Goal: Information Seeking & Learning: Learn about a topic

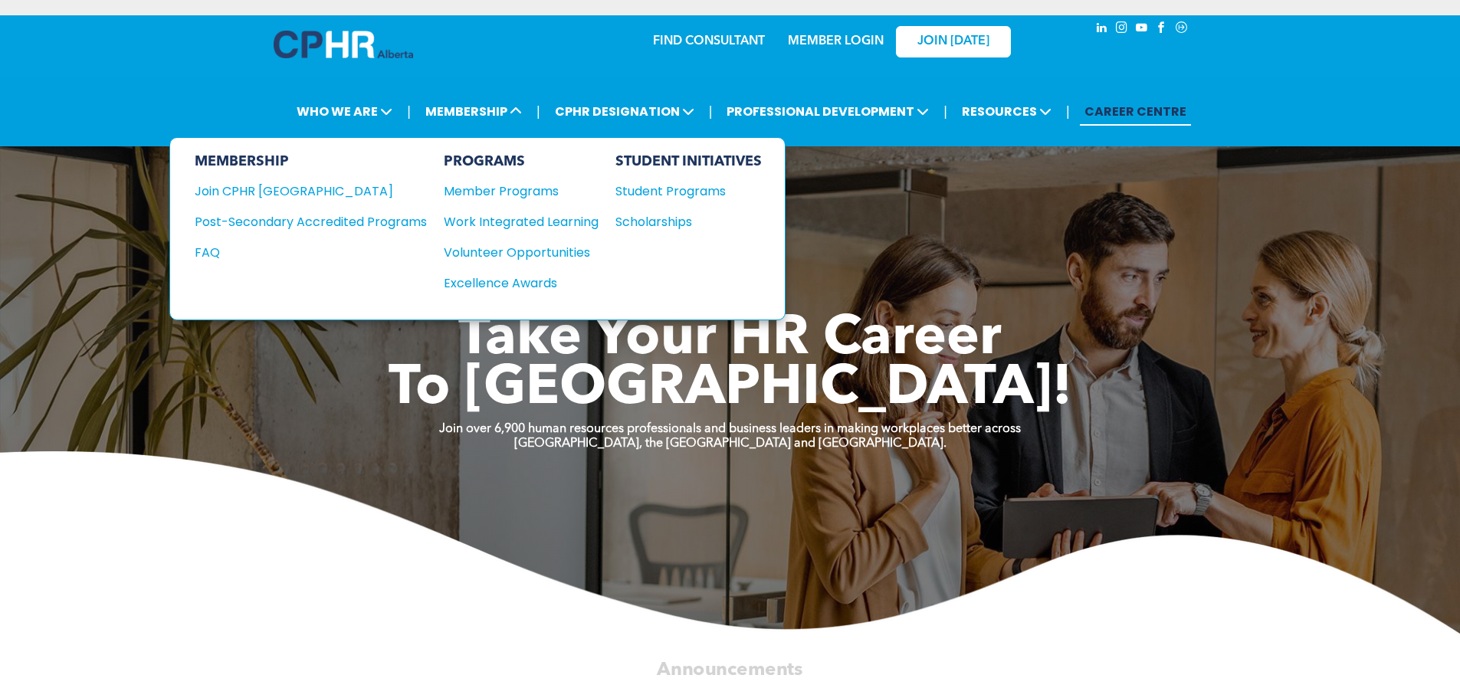
click at [655, 199] on div "Student Programs" at bounding box center [681, 191] width 132 height 19
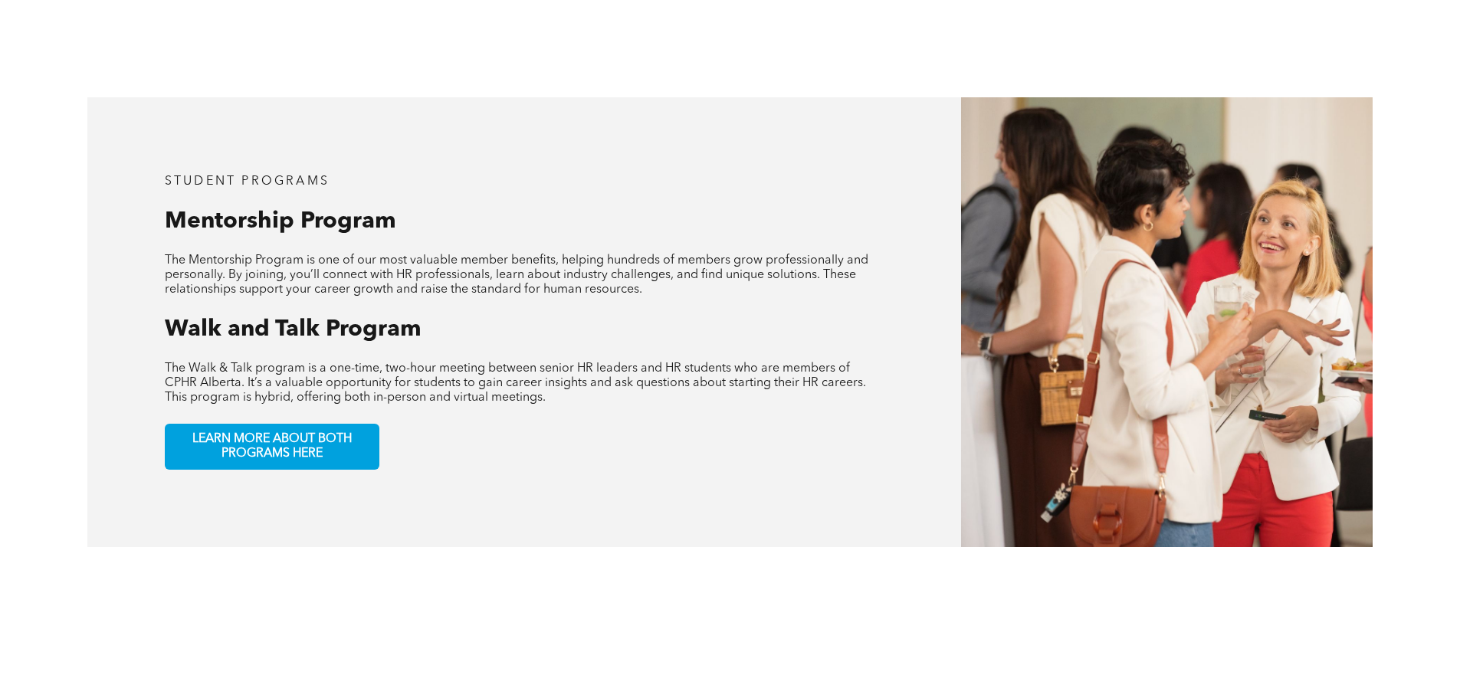
scroll to position [965, 0]
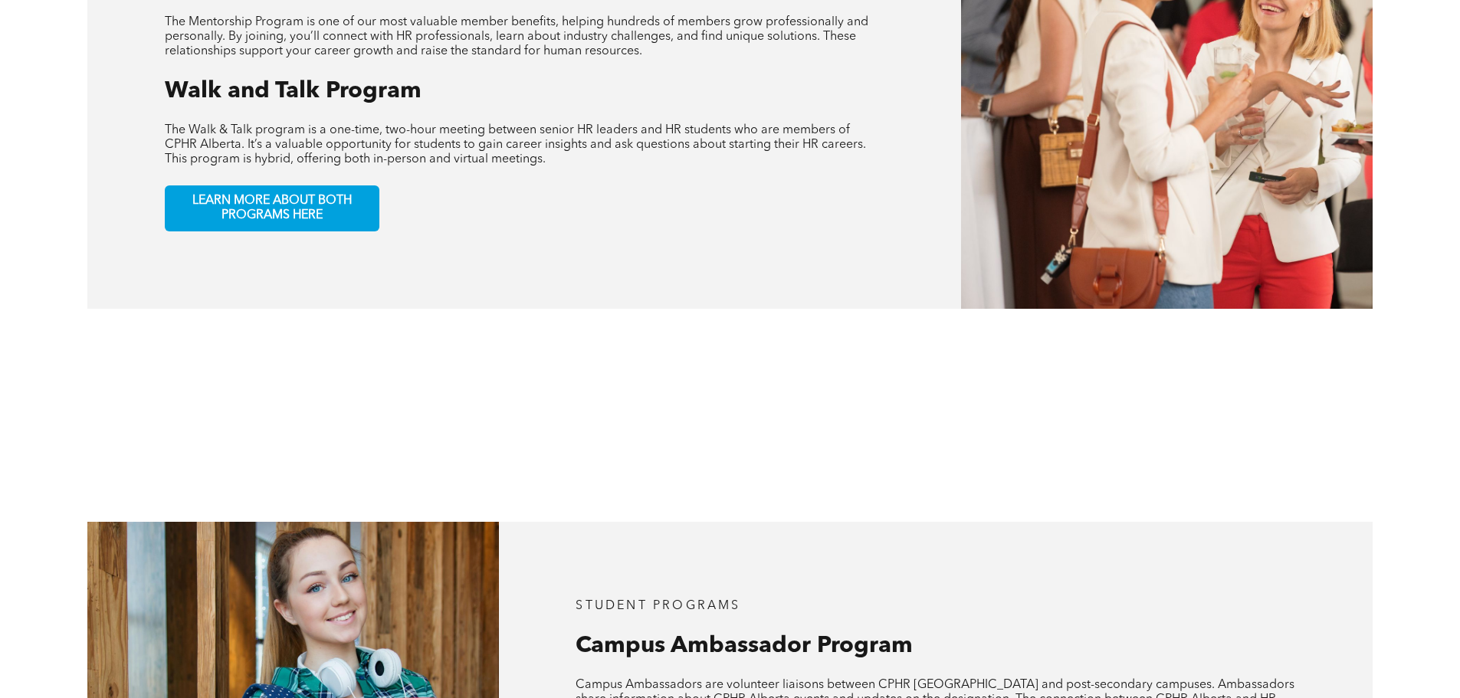
click at [284, 203] on span "LEARN MORE ABOUT BOTH PROGRAMS HERE" at bounding box center [272, 208] width 202 height 29
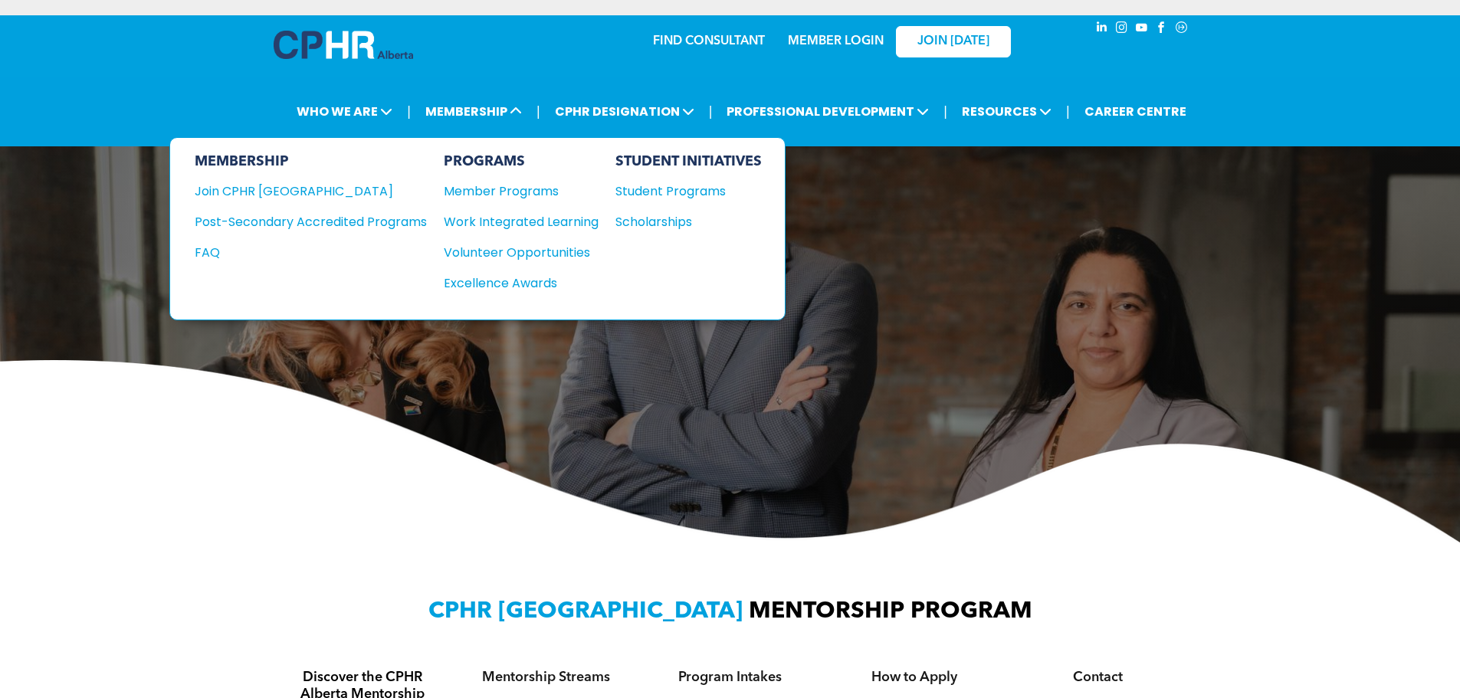
click at [537, 186] on div "Member Programs" at bounding box center [513, 191] width 139 height 19
click at [672, 192] on div "Student Programs" at bounding box center [681, 191] width 132 height 19
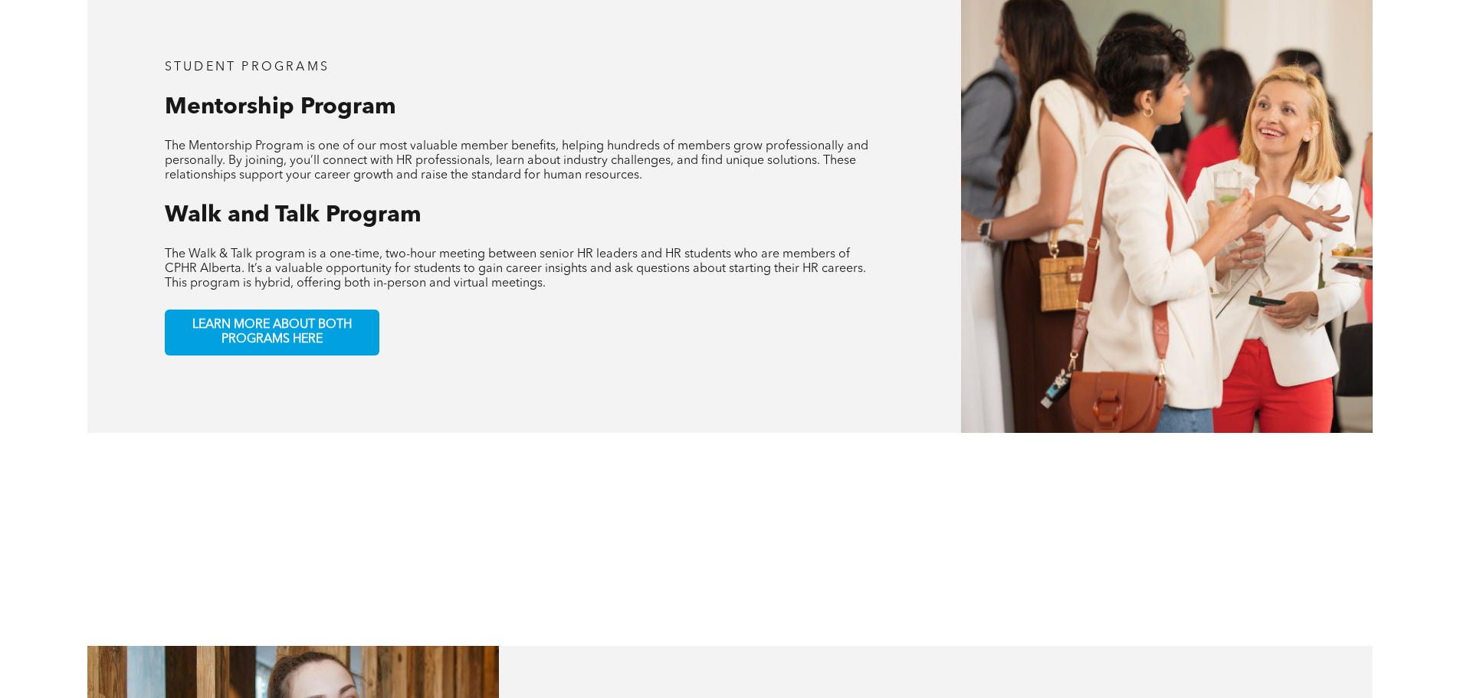
scroll to position [843, 0]
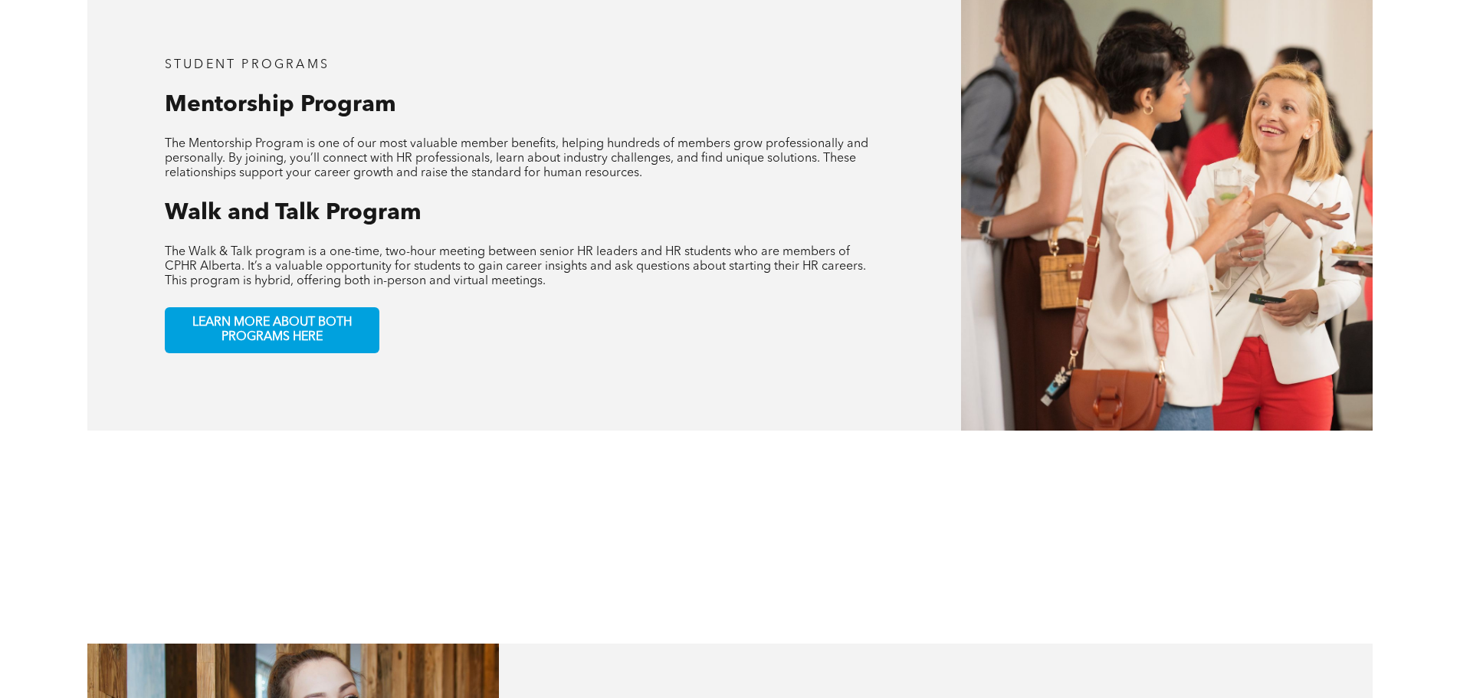
click at [343, 317] on span "LEARN MORE ABOUT BOTH PROGRAMS HERE" at bounding box center [272, 330] width 202 height 29
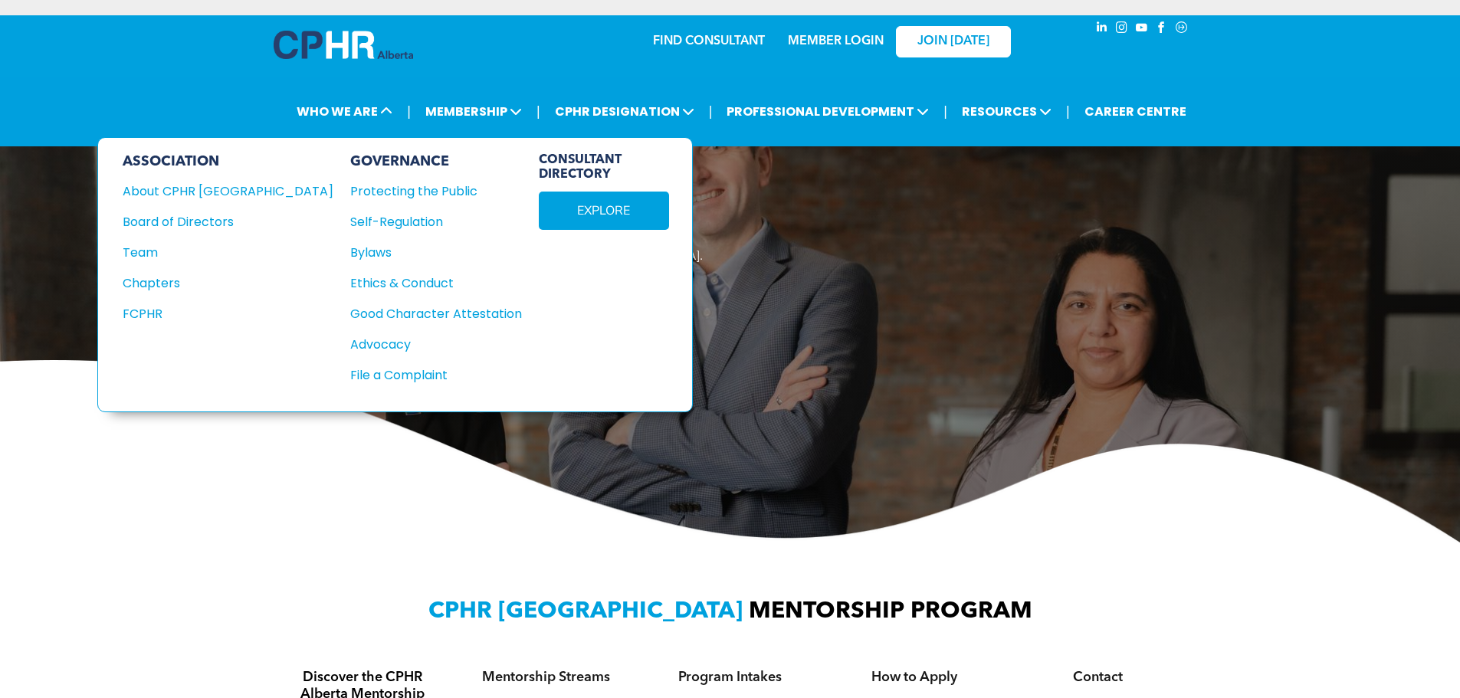
click at [166, 254] on div "Team" at bounding box center [218, 252] width 190 height 19
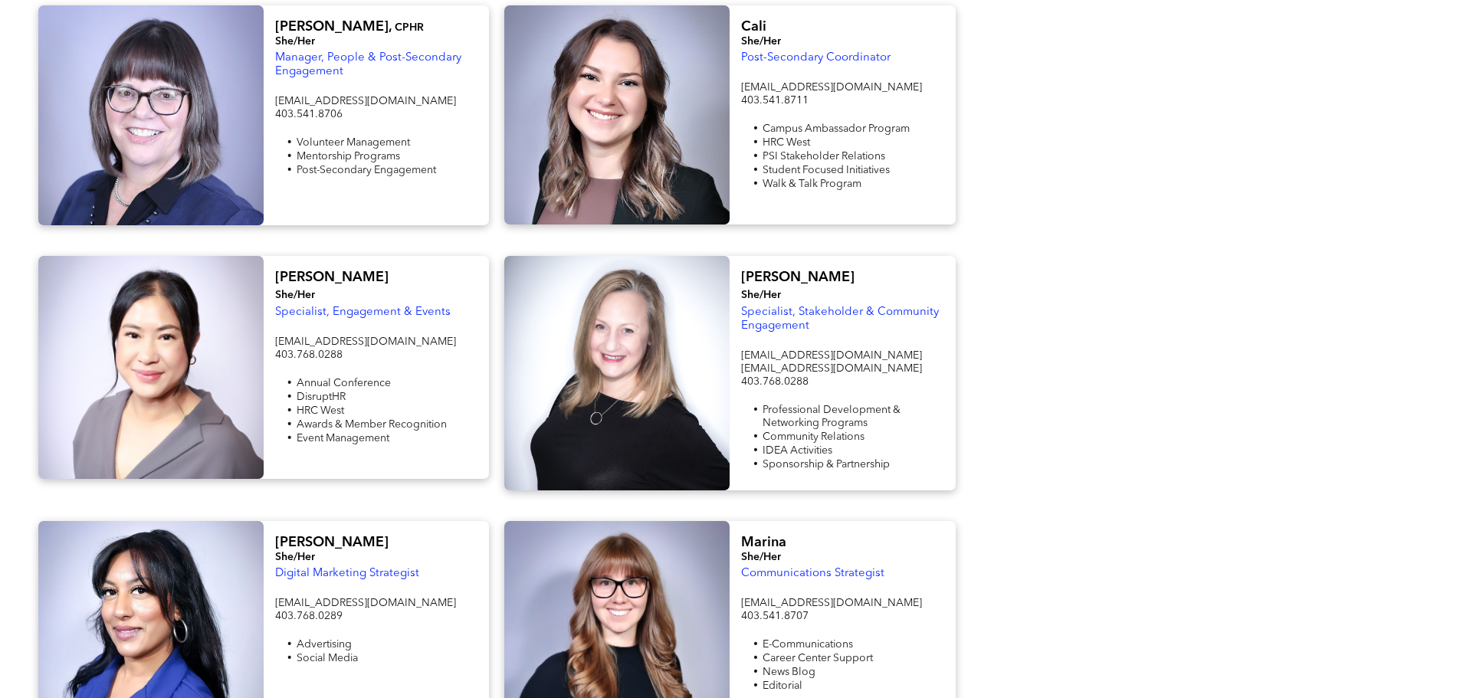
scroll to position [1303, 0]
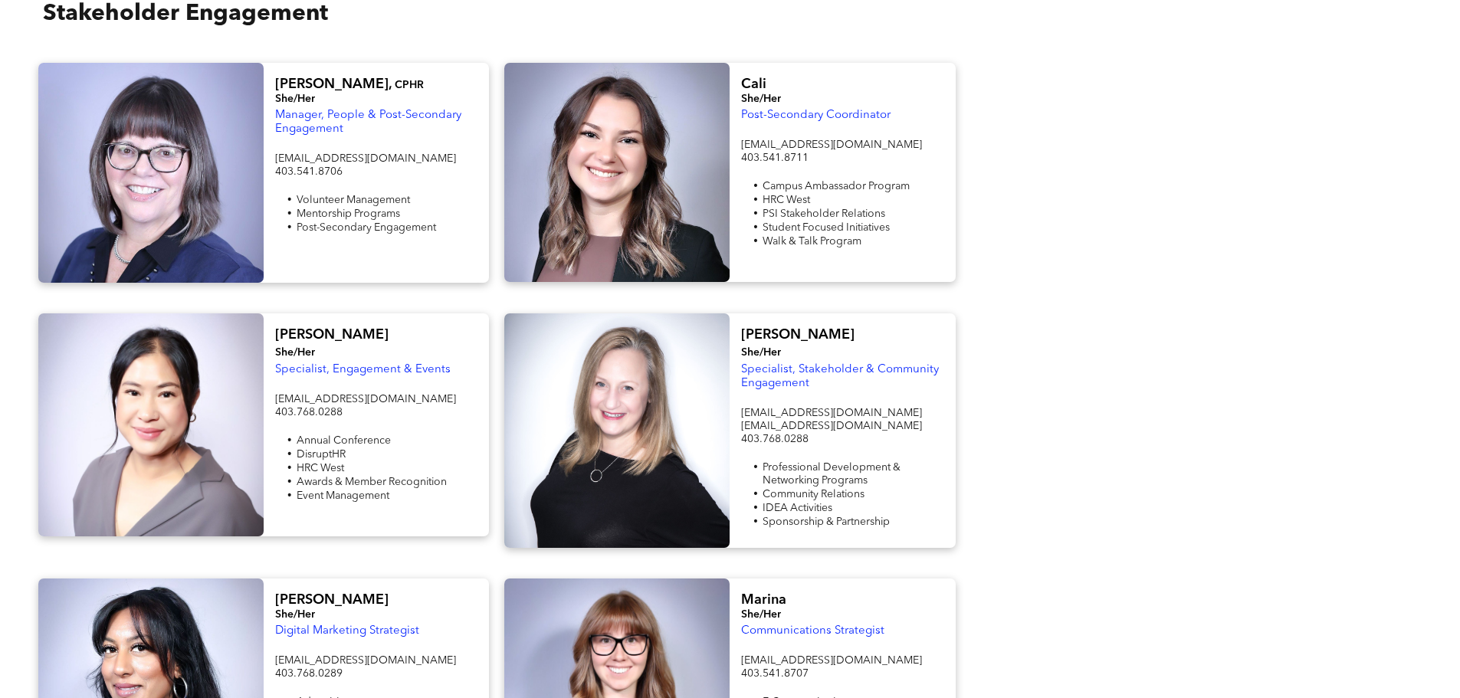
click at [1406, 278] on div "Christine, CPHR She/Her Manager, People & Post-Secondary Engagement volunteer@c…" at bounding box center [730, 173] width 1460 height 251
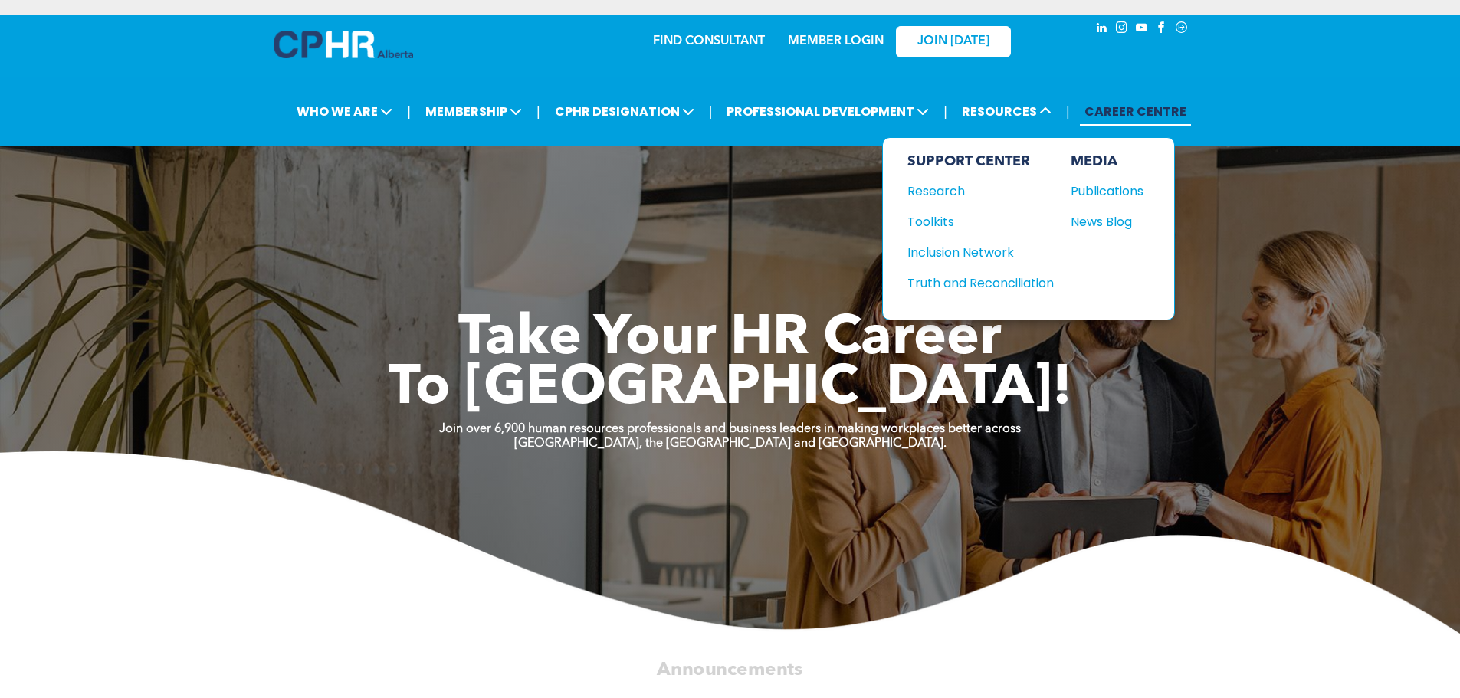
click at [1089, 195] on div "Publications" at bounding box center [1104, 191] width 66 height 19
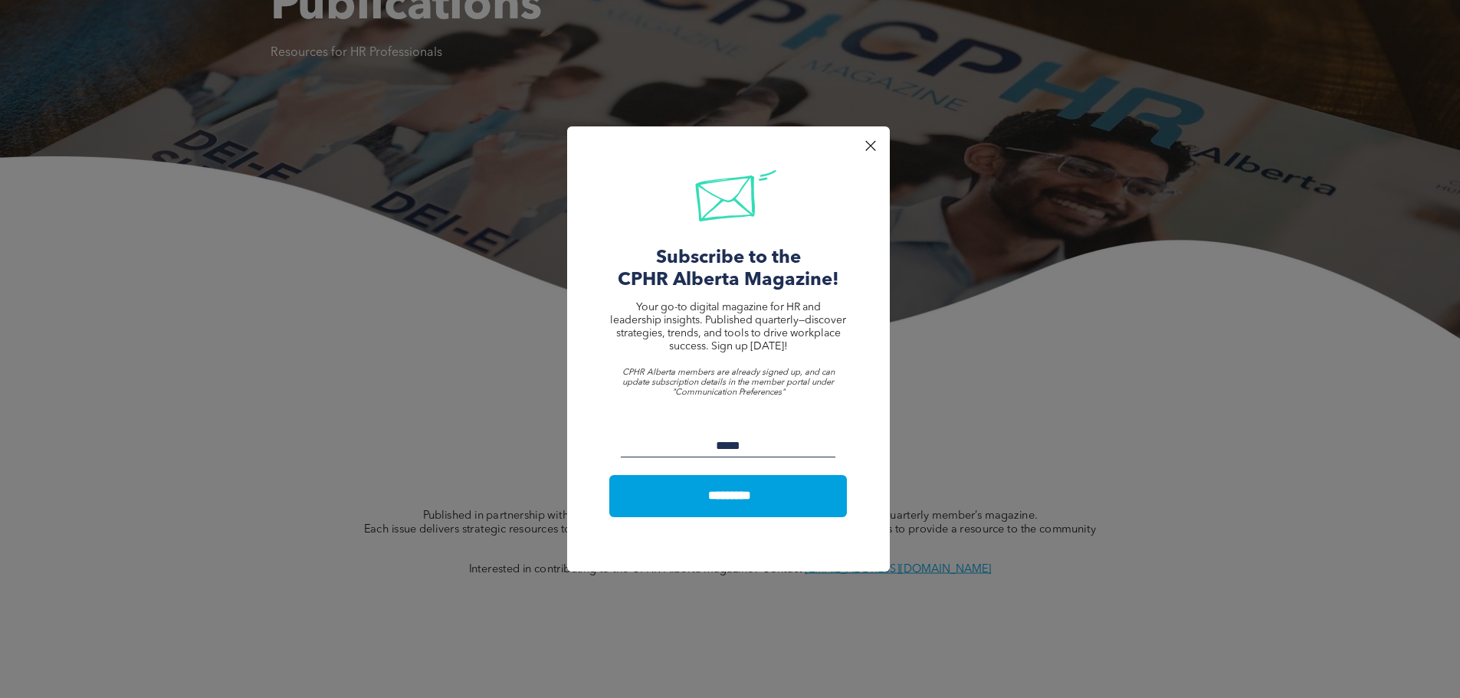
scroll to position [230, 0]
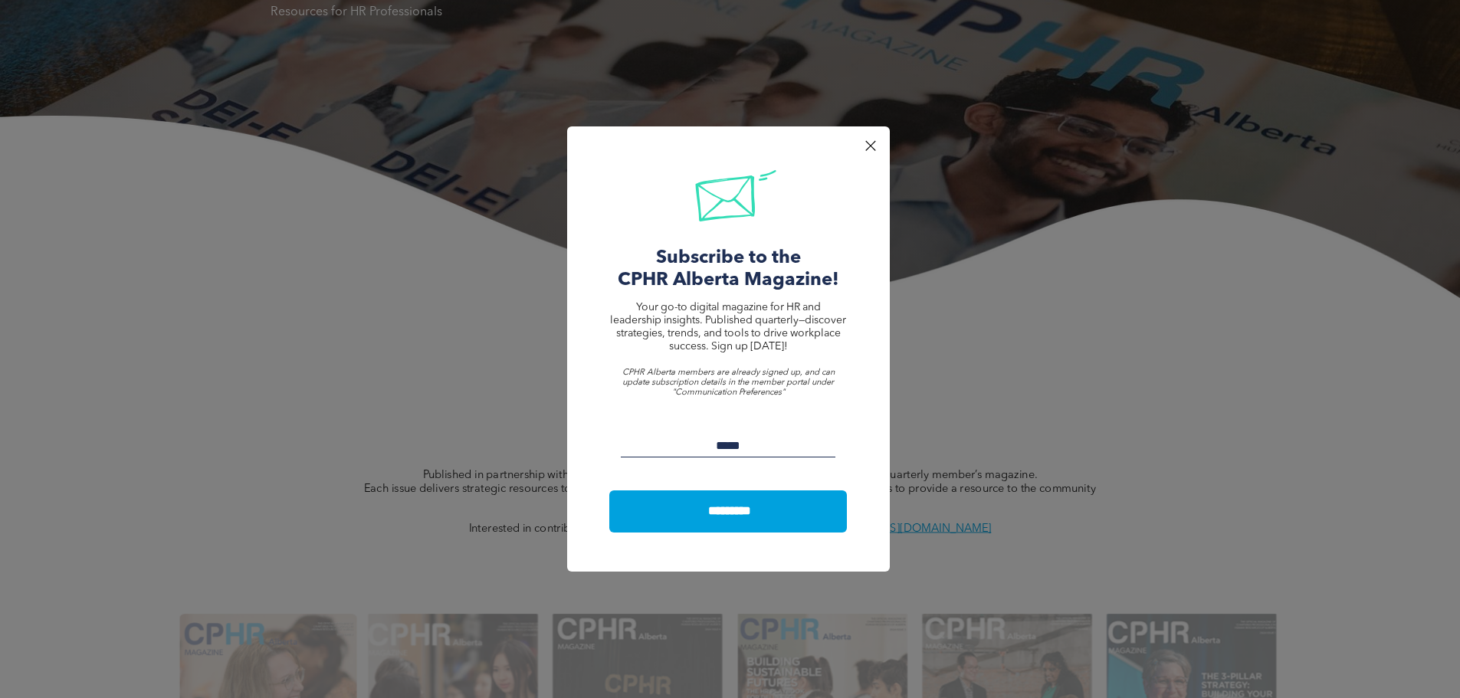
click at [871, 141] on div at bounding box center [870, 146] width 21 height 21
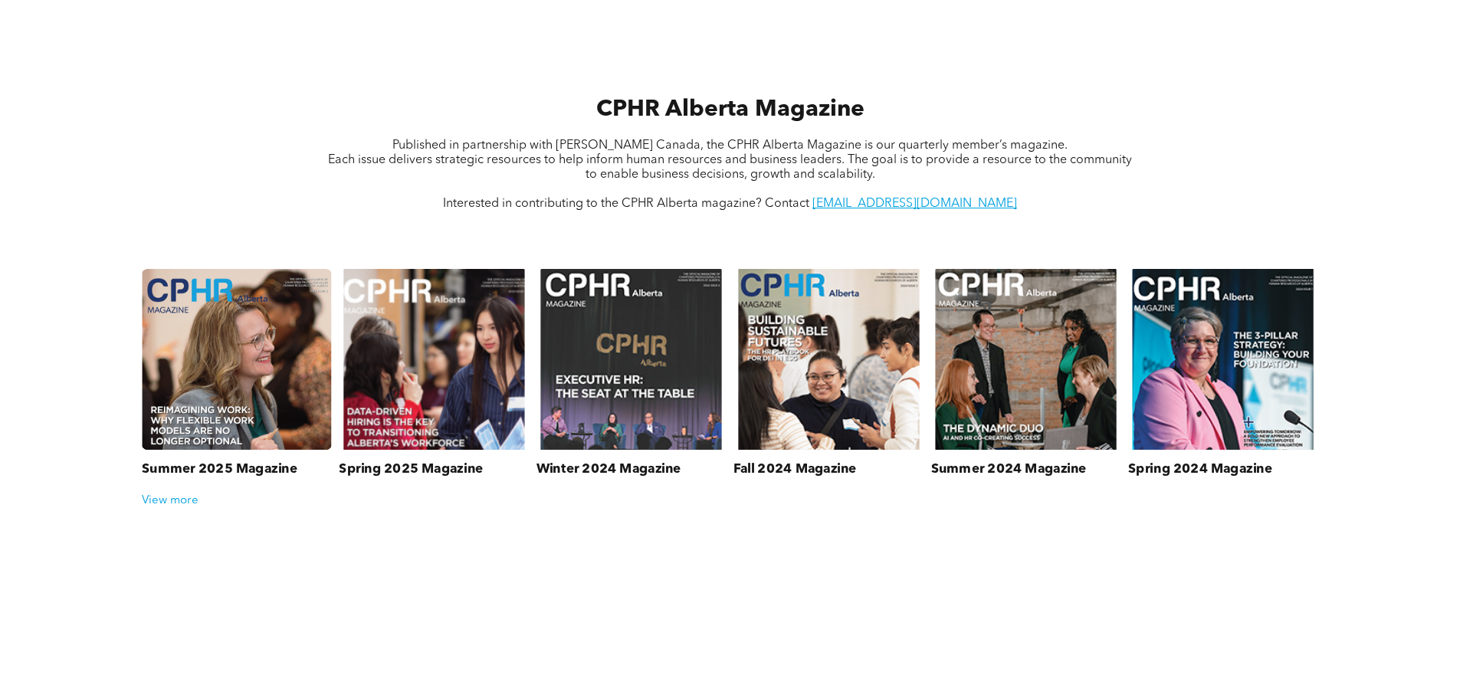
scroll to position [613, 0]
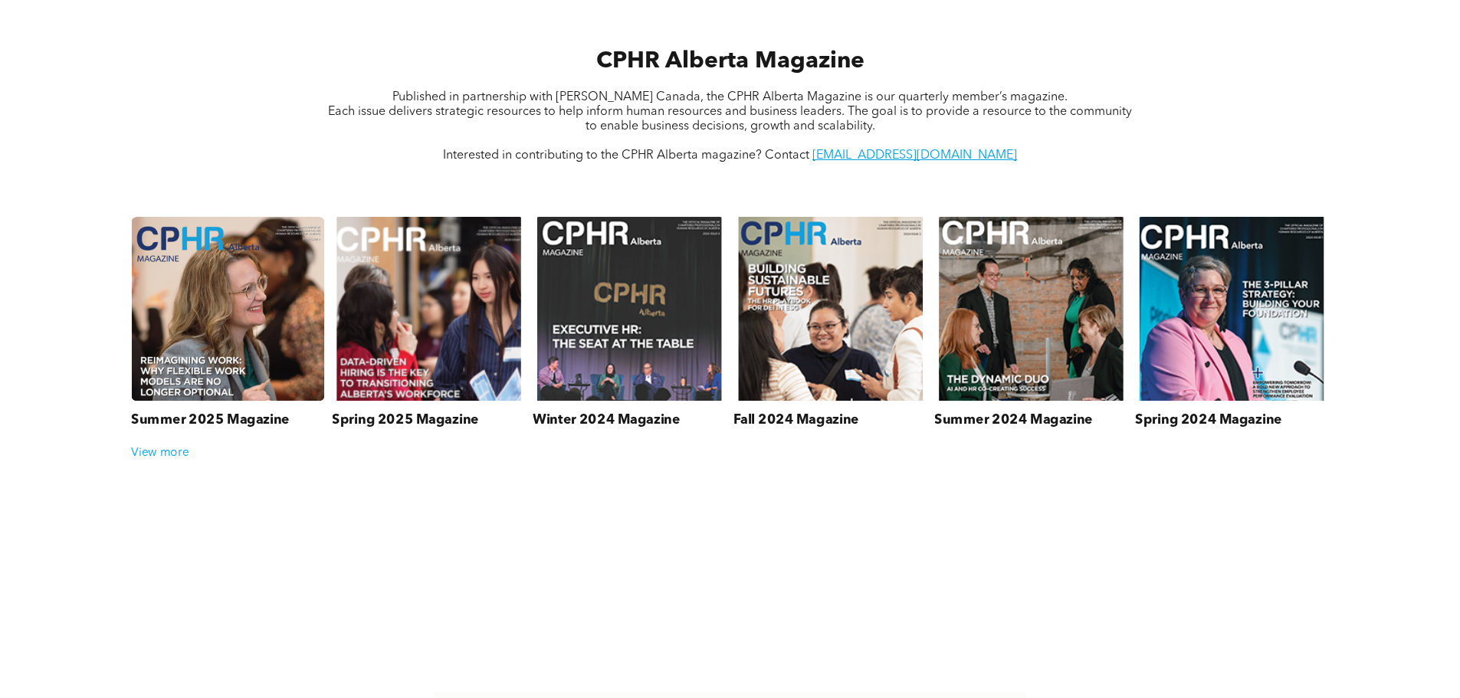
click at [431, 312] on link at bounding box center [428, 309] width 193 height 184
click at [244, 336] on link at bounding box center [227, 309] width 193 height 184
